Goal: Task Accomplishment & Management: Manage account settings

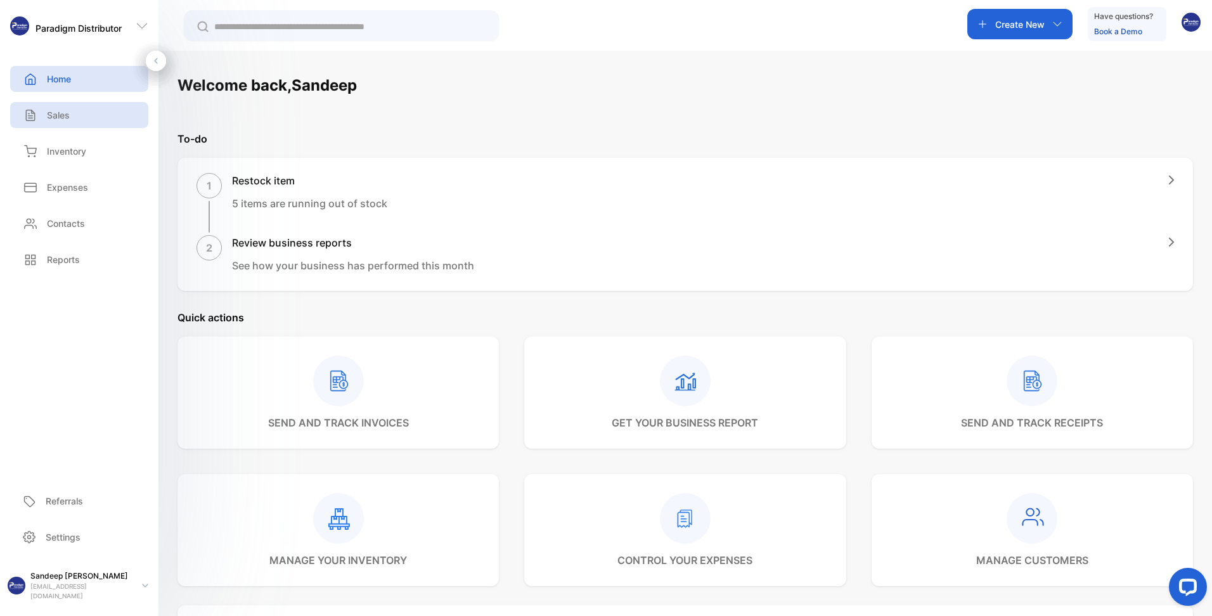
click at [62, 119] on p "Sales" at bounding box center [58, 114] width 23 height 13
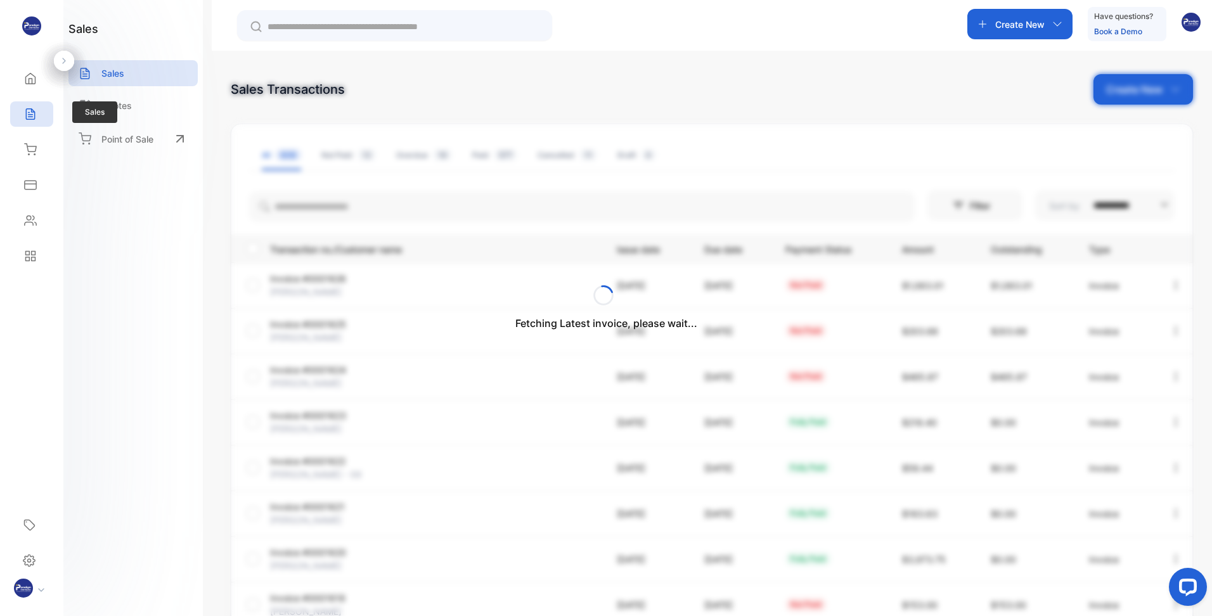
click at [30, 110] on icon at bounding box center [30, 114] width 13 height 13
click at [337, 214] on div "Fetching Latest invoice, please wait..." at bounding box center [606, 308] width 1212 height 616
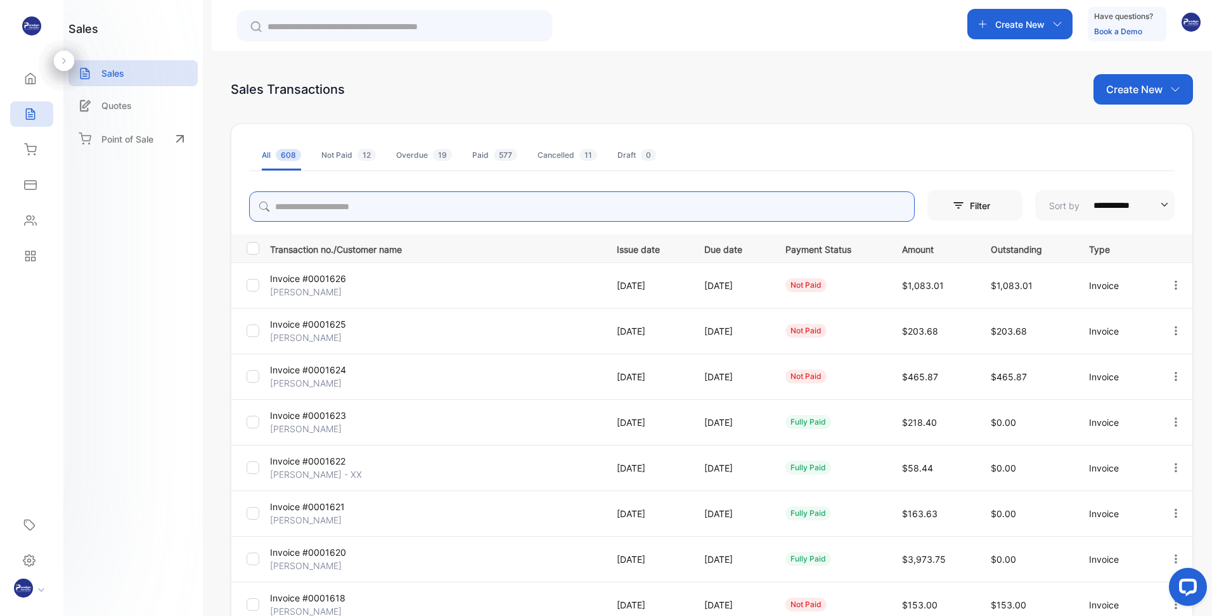
drag, startPoint x: 355, startPoint y: 212, endPoint x: 603, endPoint y: 168, distance: 251.8
click at [355, 212] on input "search" at bounding box center [582, 206] width 666 height 30
type input "****"
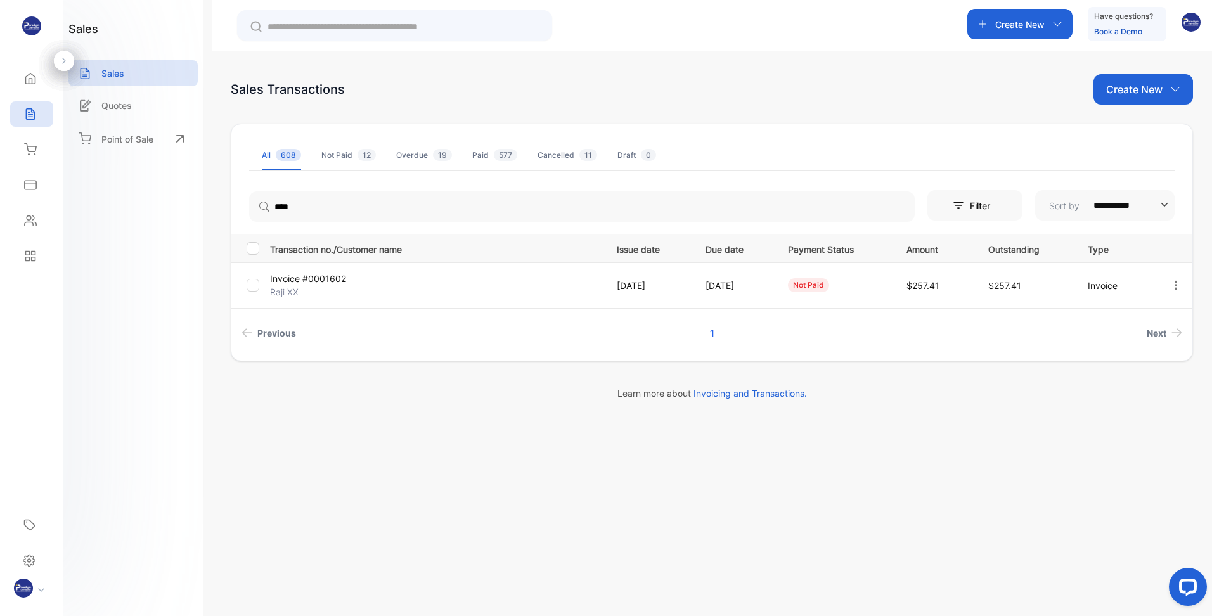
click at [292, 284] on p "Invoice #0001602" at bounding box center [325, 278] width 110 height 13
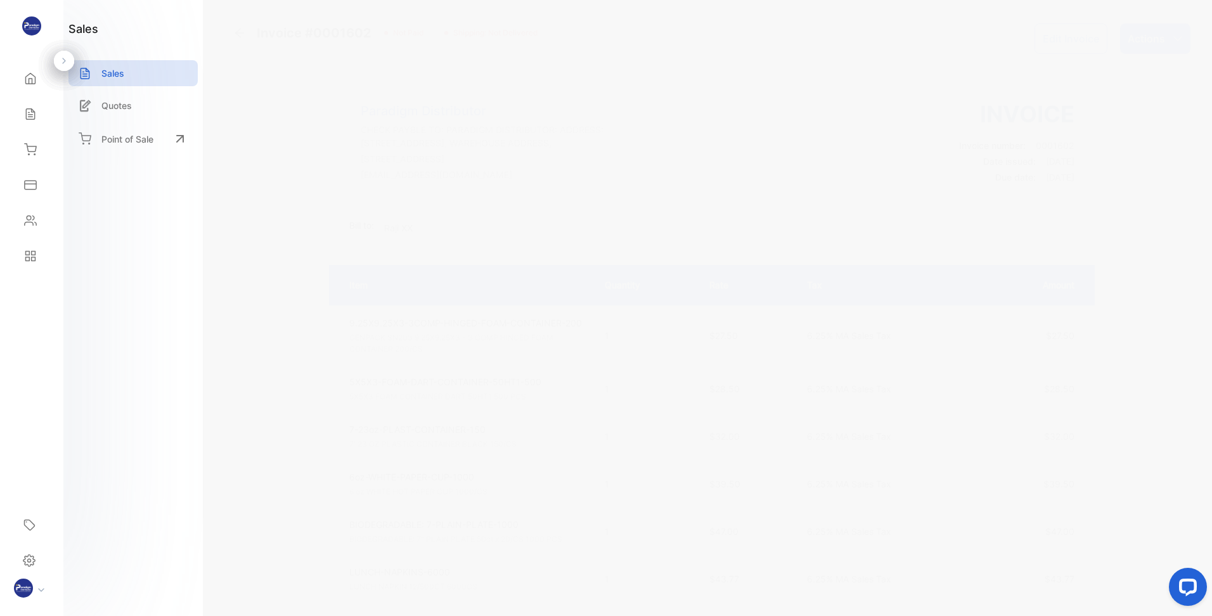
click at [1068, 42] on button "Edit Invoice" at bounding box center [1070, 38] width 73 height 30
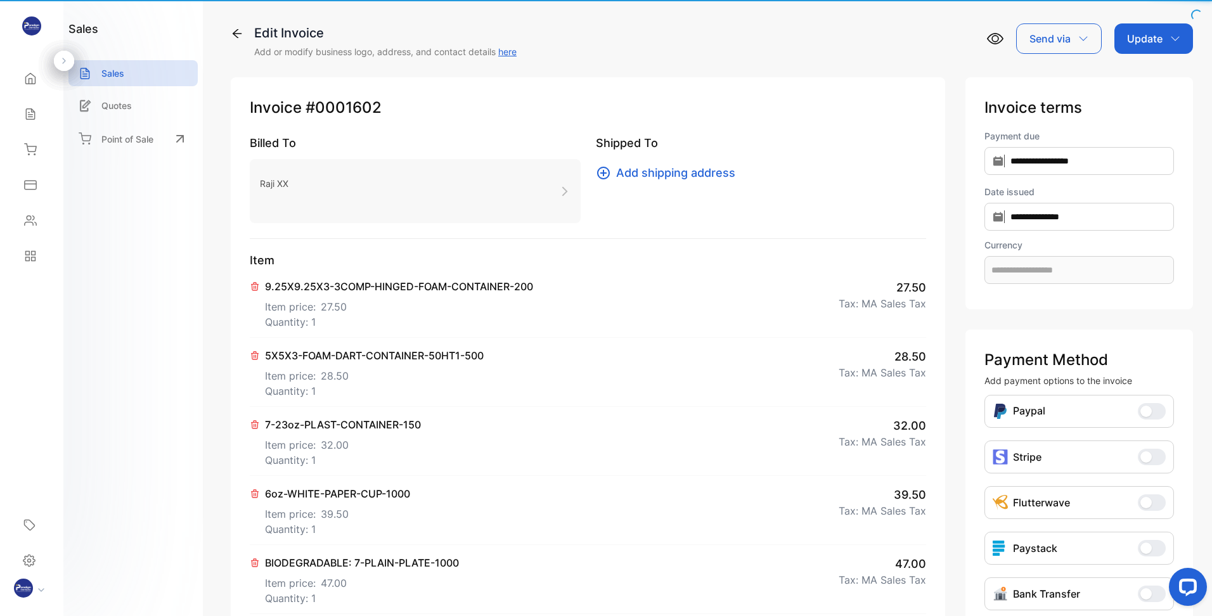
type input "**********"
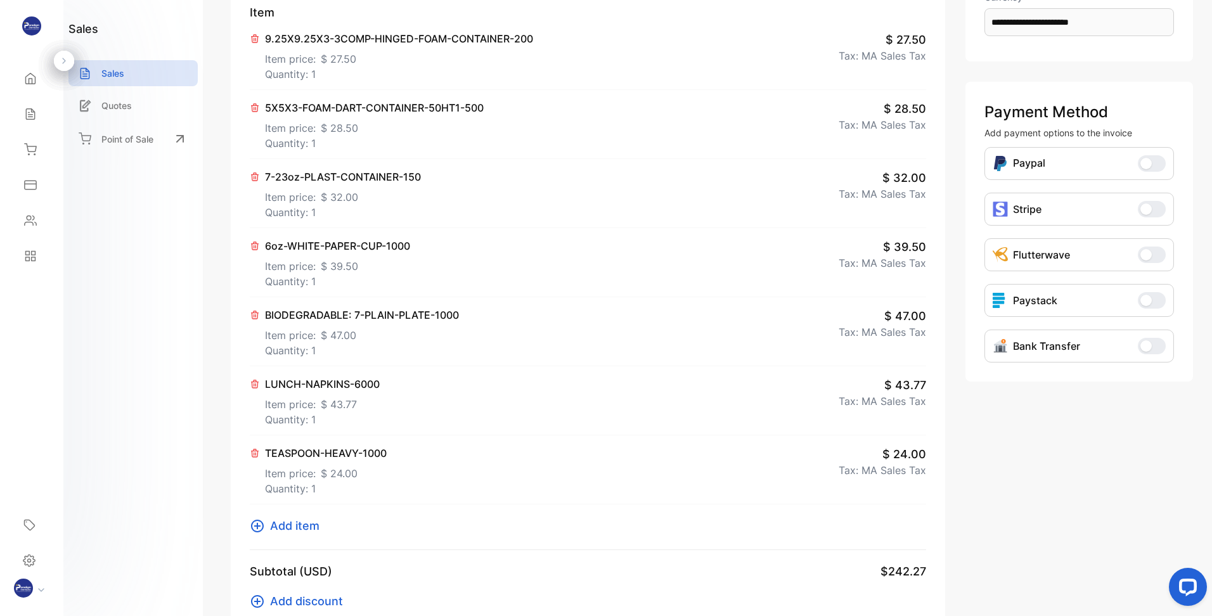
scroll to position [254, 0]
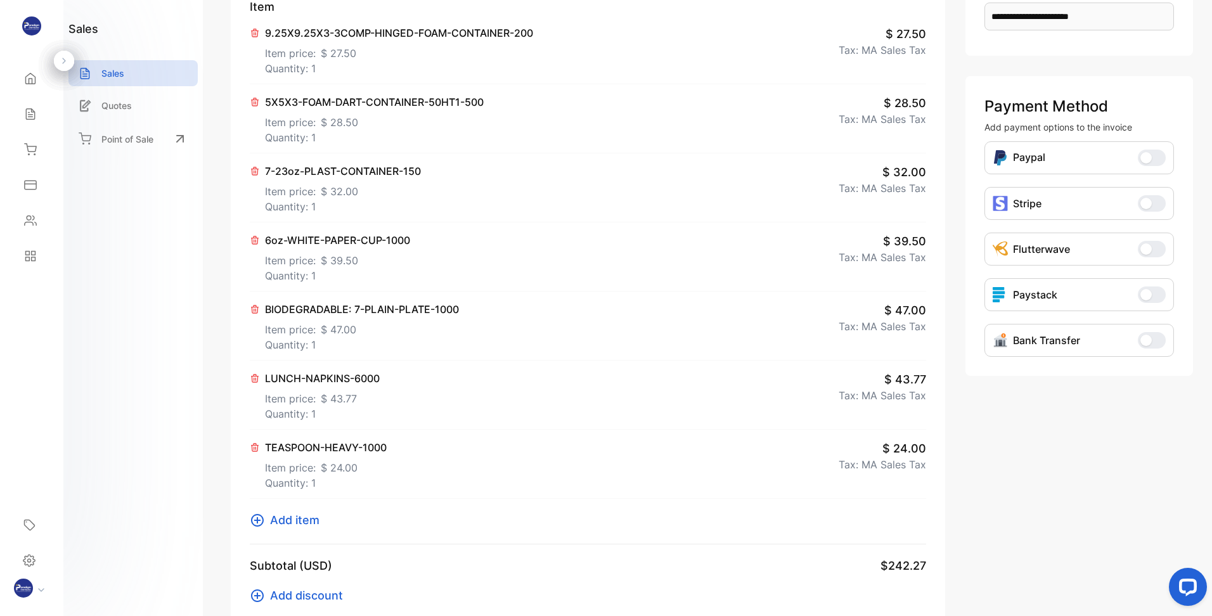
click at [259, 311] on icon at bounding box center [255, 309] width 10 height 10
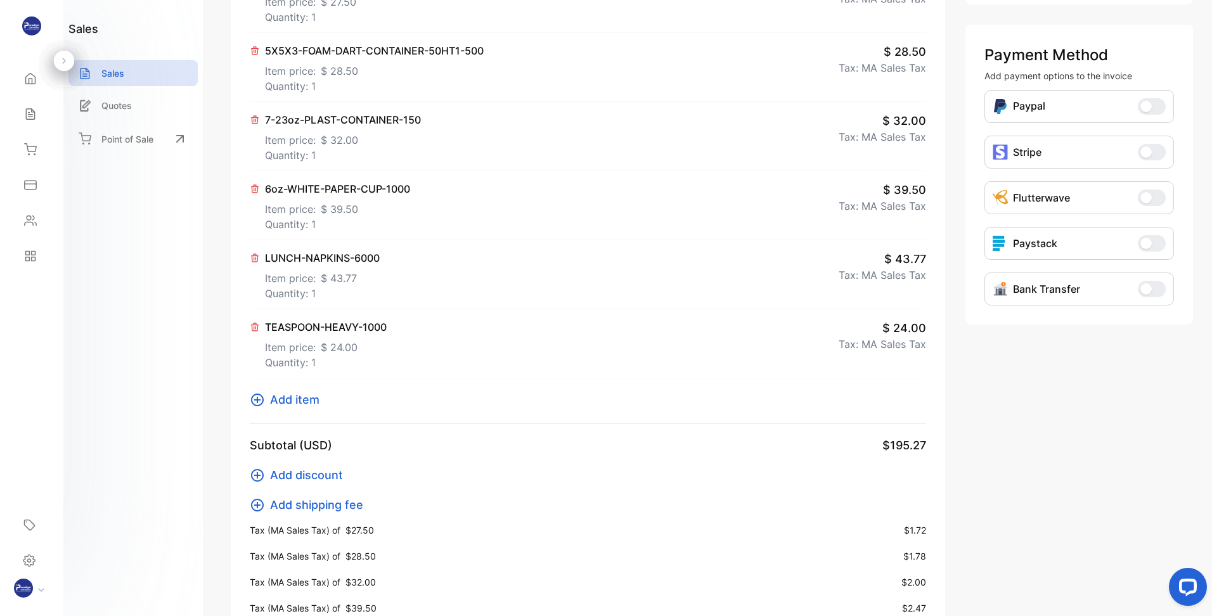
scroll to position [0, 0]
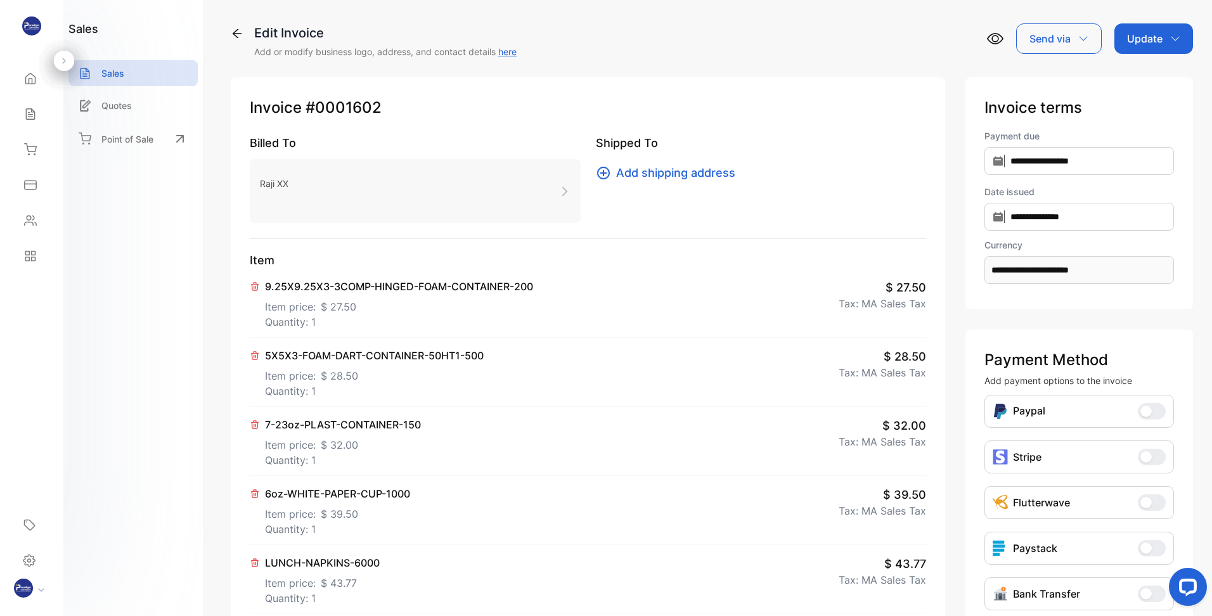
click at [1159, 30] on div "Update" at bounding box center [1153, 38] width 79 height 30
click at [1142, 80] on div "Invoice" at bounding box center [1155, 80] width 73 height 25
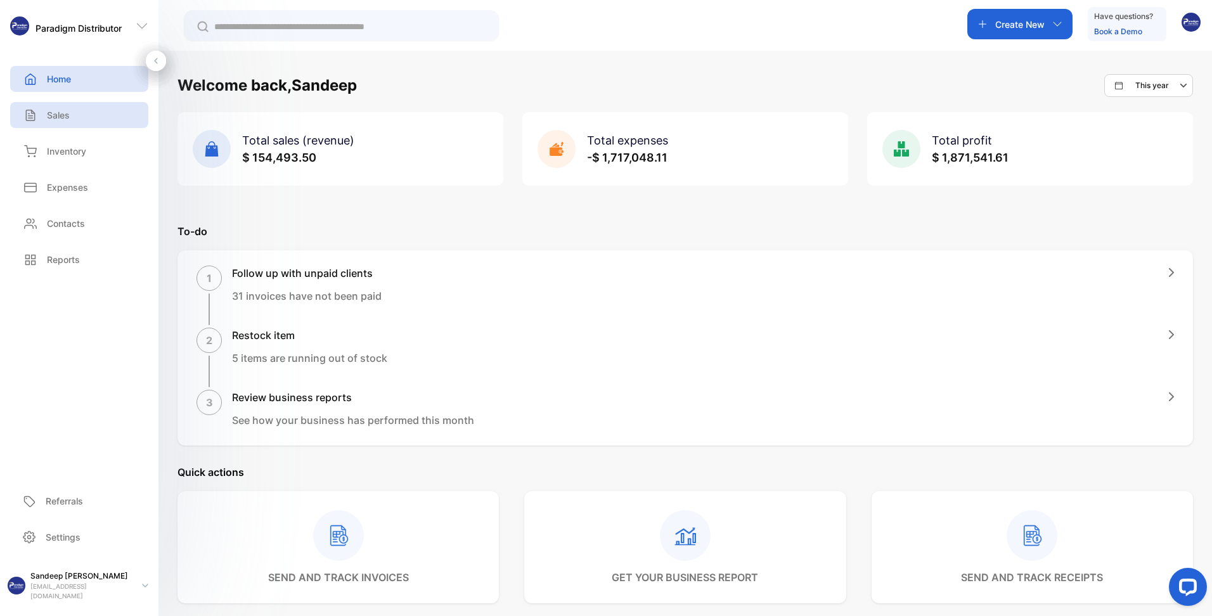
click at [79, 112] on div "Sales" at bounding box center [79, 115] width 138 height 26
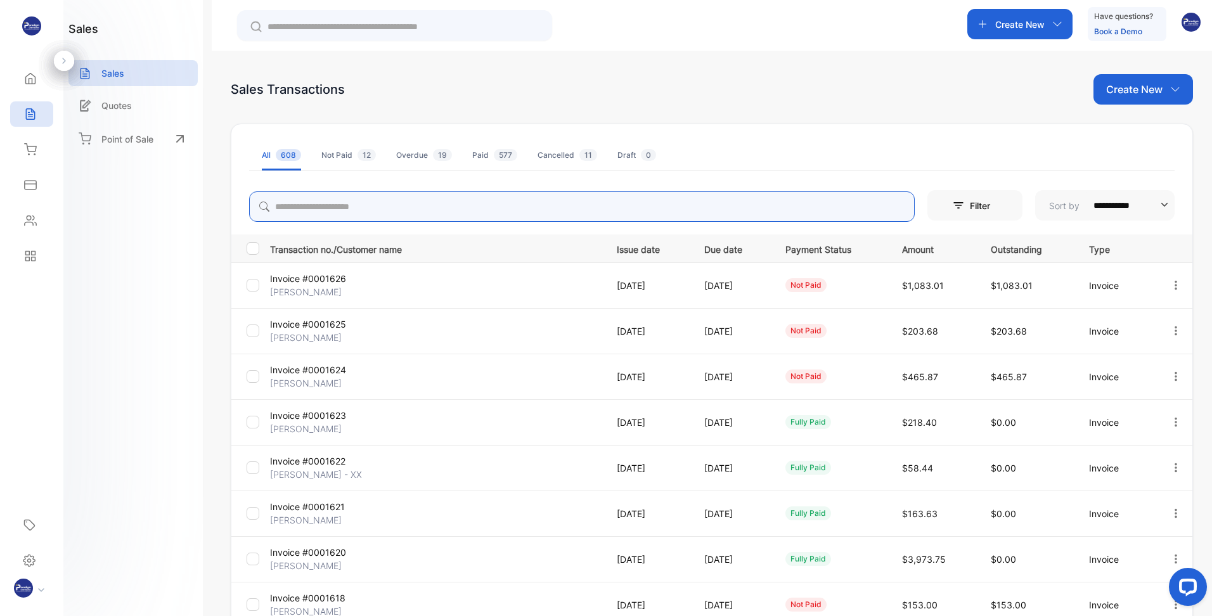
click at [422, 195] on input "search" at bounding box center [582, 206] width 666 height 30
type input "****"
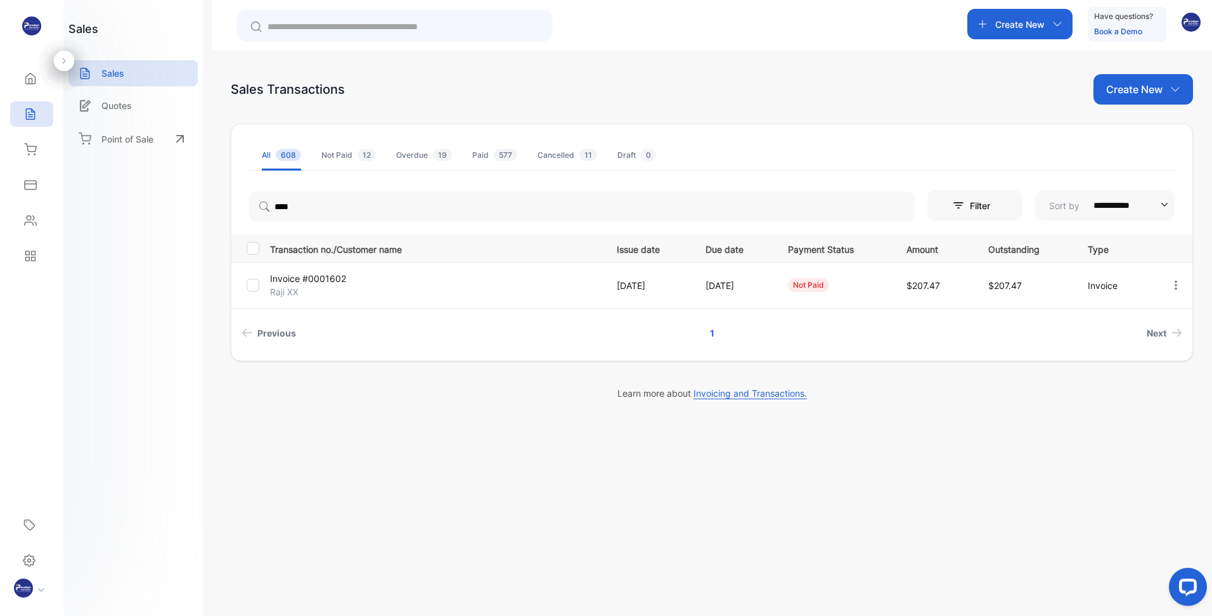
click at [303, 288] on p "Raji XX" at bounding box center [325, 291] width 110 height 13
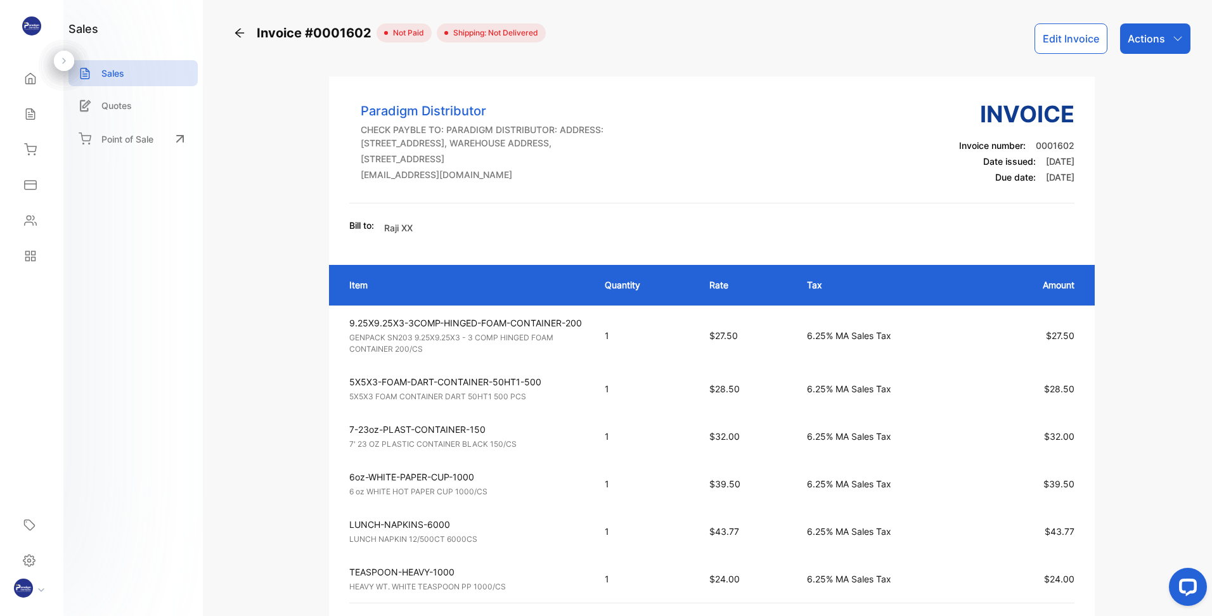
click at [1164, 31] on div "Actions" at bounding box center [1155, 38] width 70 height 30
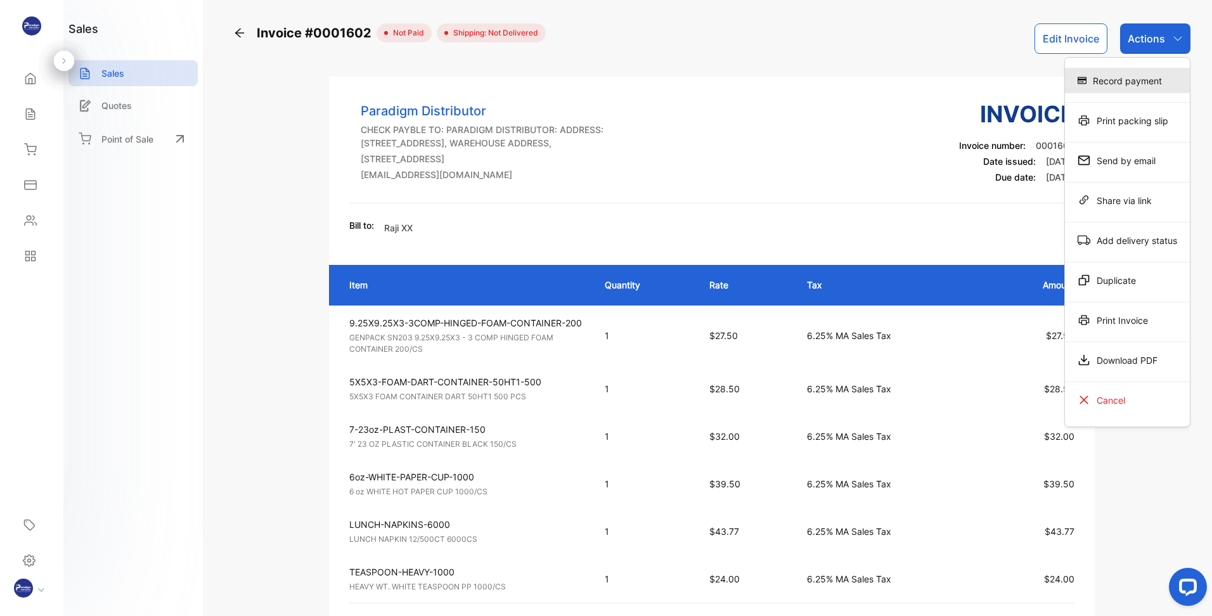
click at [1133, 84] on div "Record payment" at bounding box center [1127, 80] width 125 height 25
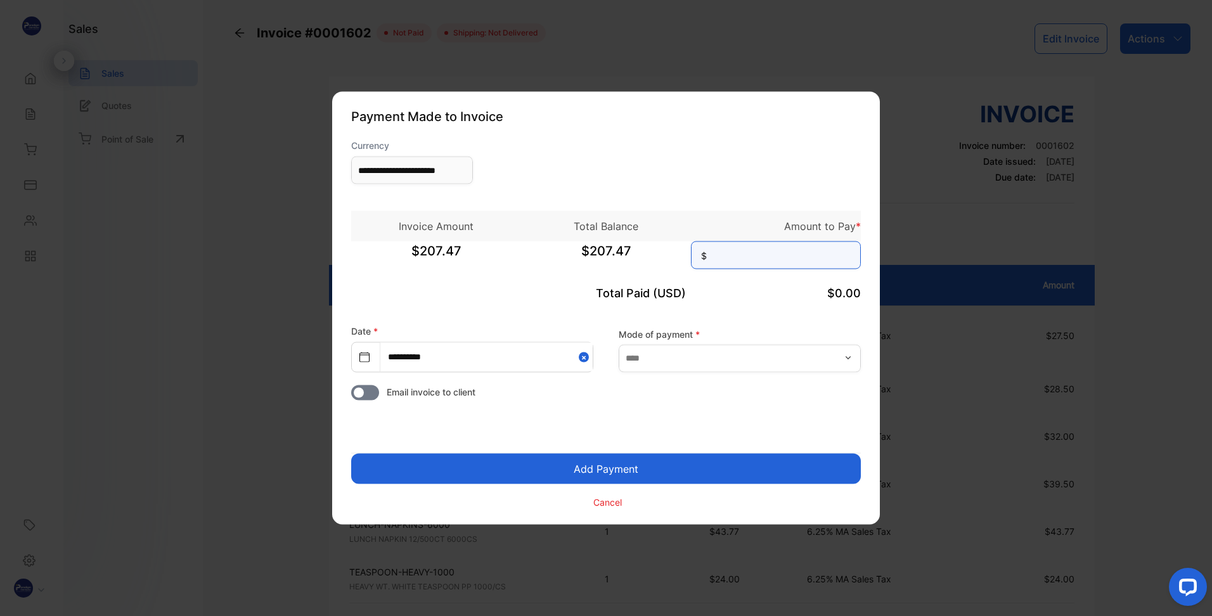
click at [756, 247] on input at bounding box center [776, 256] width 170 height 28
type input "******"
click at [702, 358] on input "text" at bounding box center [740, 358] width 242 height 28
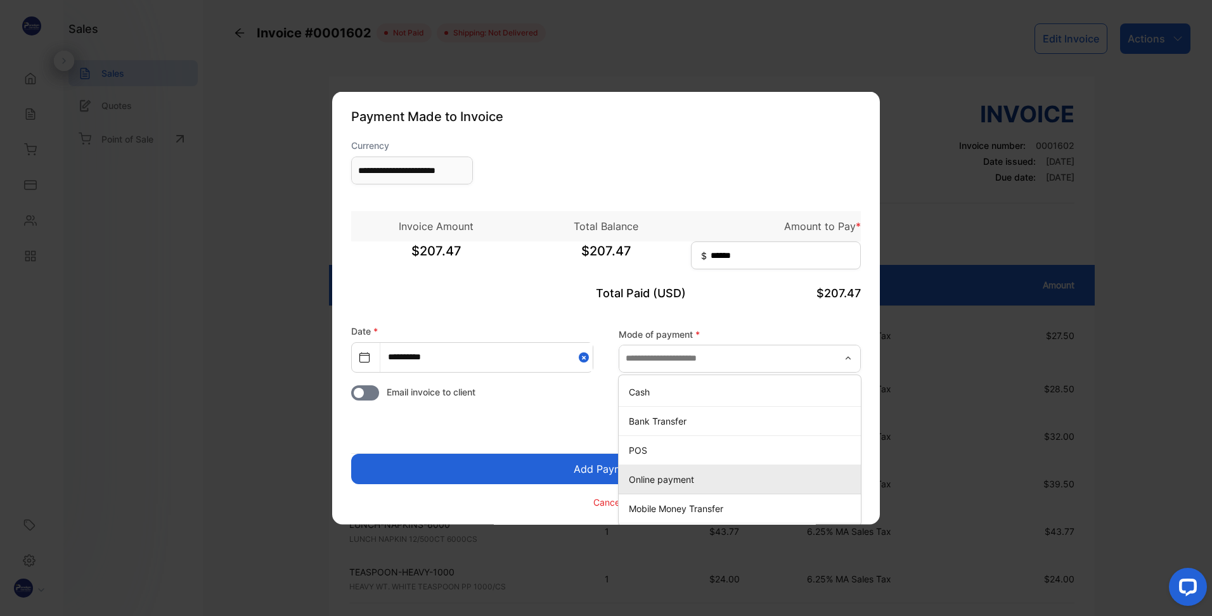
click at [682, 479] on p "Online payment" at bounding box center [742, 478] width 227 height 13
type input "**********"
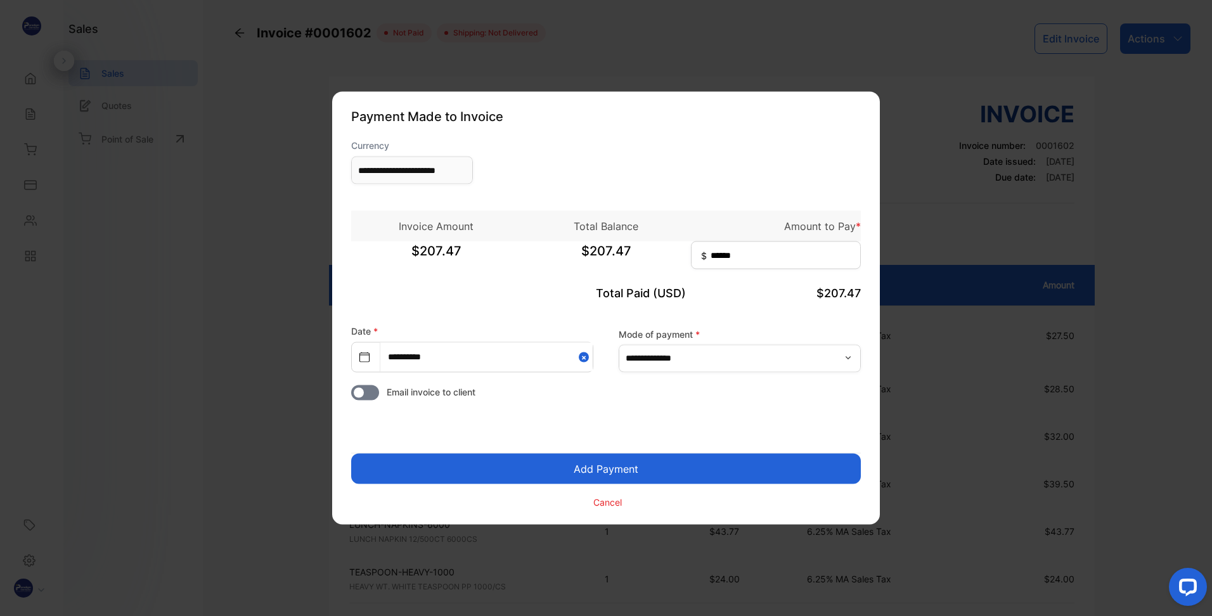
click at [648, 467] on button "Add Payment" at bounding box center [606, 469] width 510 height 30
